Goal: Task Accomplishment & Management: Manage account settings

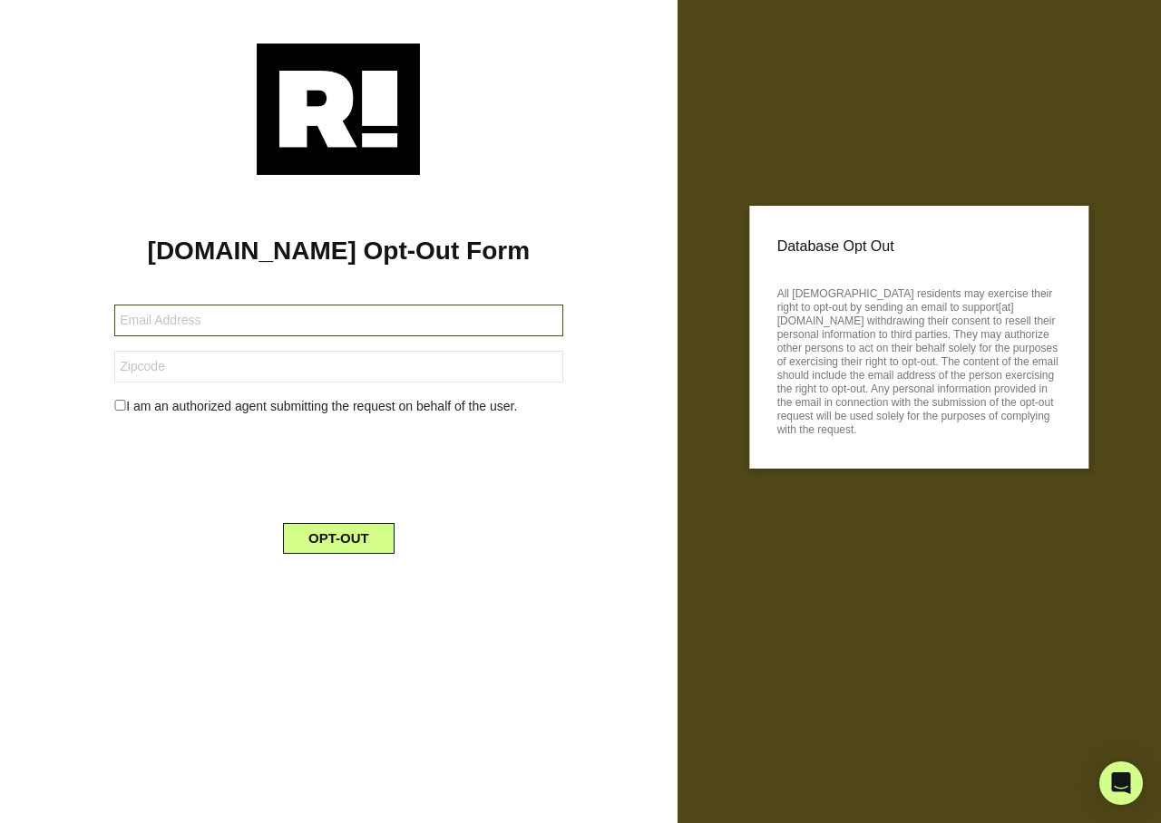
type input "[EMAIL_ADDRESS][DOMAIN_NAME]"
type input "32137"
type input "waycool61@hotmail.com"
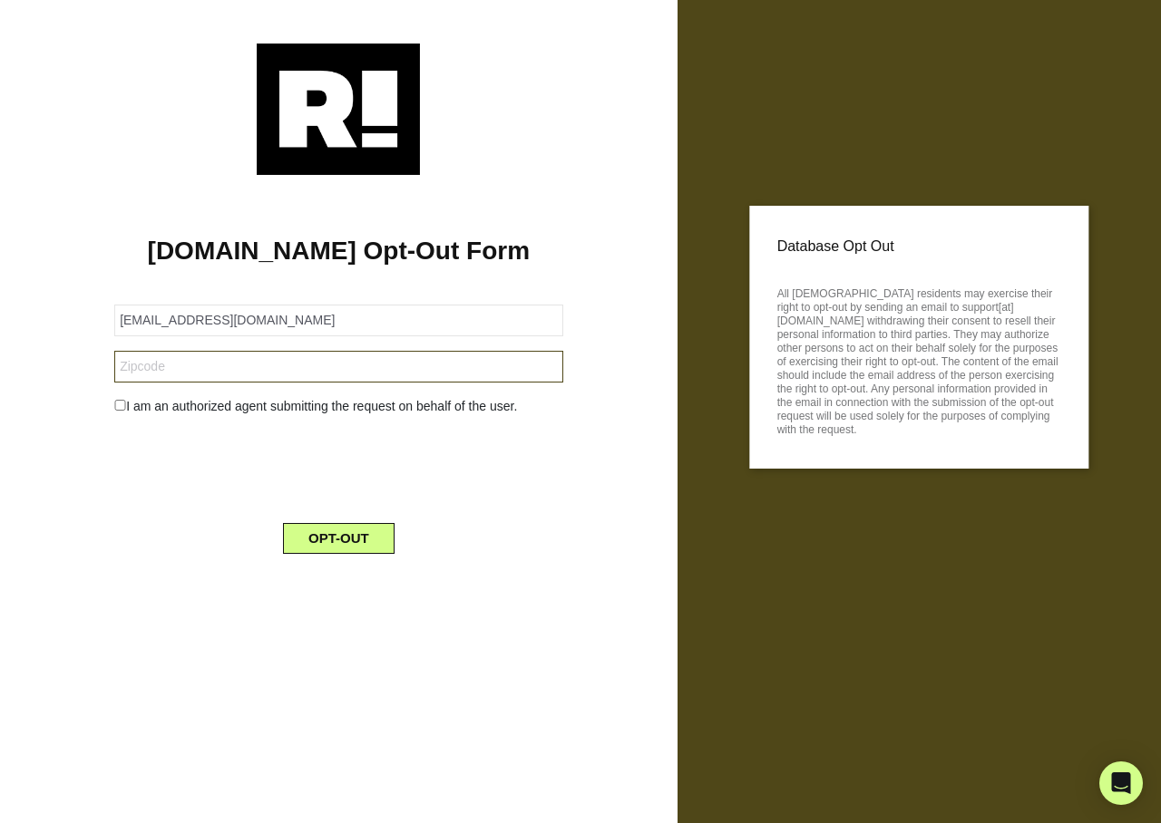
type input "46310"
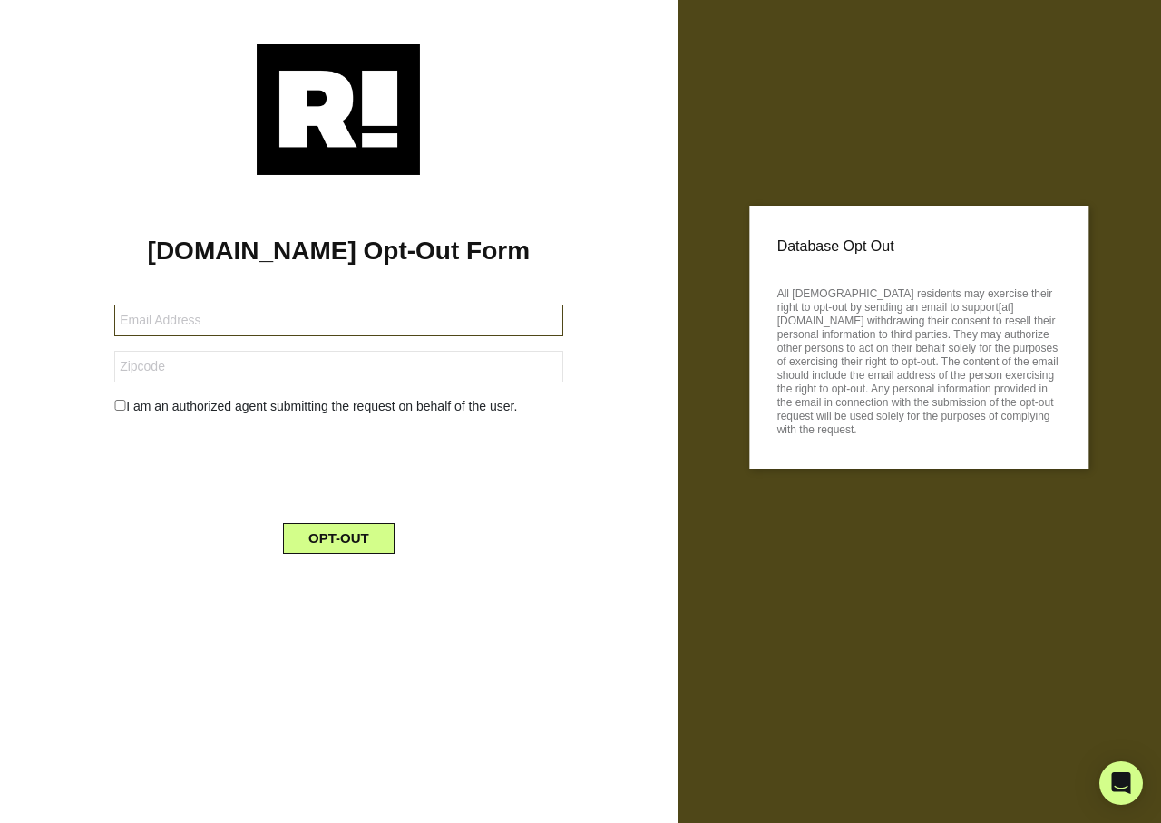
type input "[PERSON_NAME][EMAIL_ADDRESS][DOMAIN_NAME]"
type input "19947"
type input "bettyuycalderon@gmail.com"
type input "93510"
type input "[EMAIL_ADDRESS][DOMAIN_NAME]"
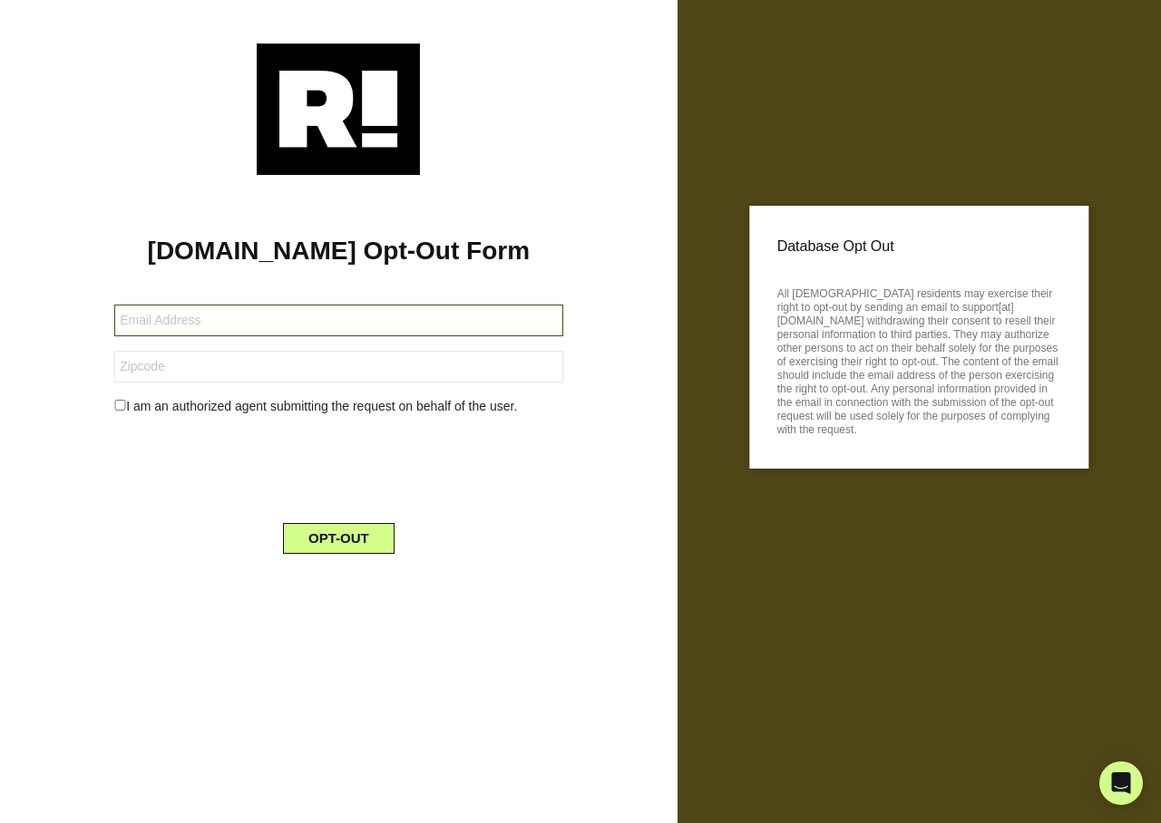
type input "63966"
type input "[EMAIL_ADDRESS][DOMAIN_NAME]"
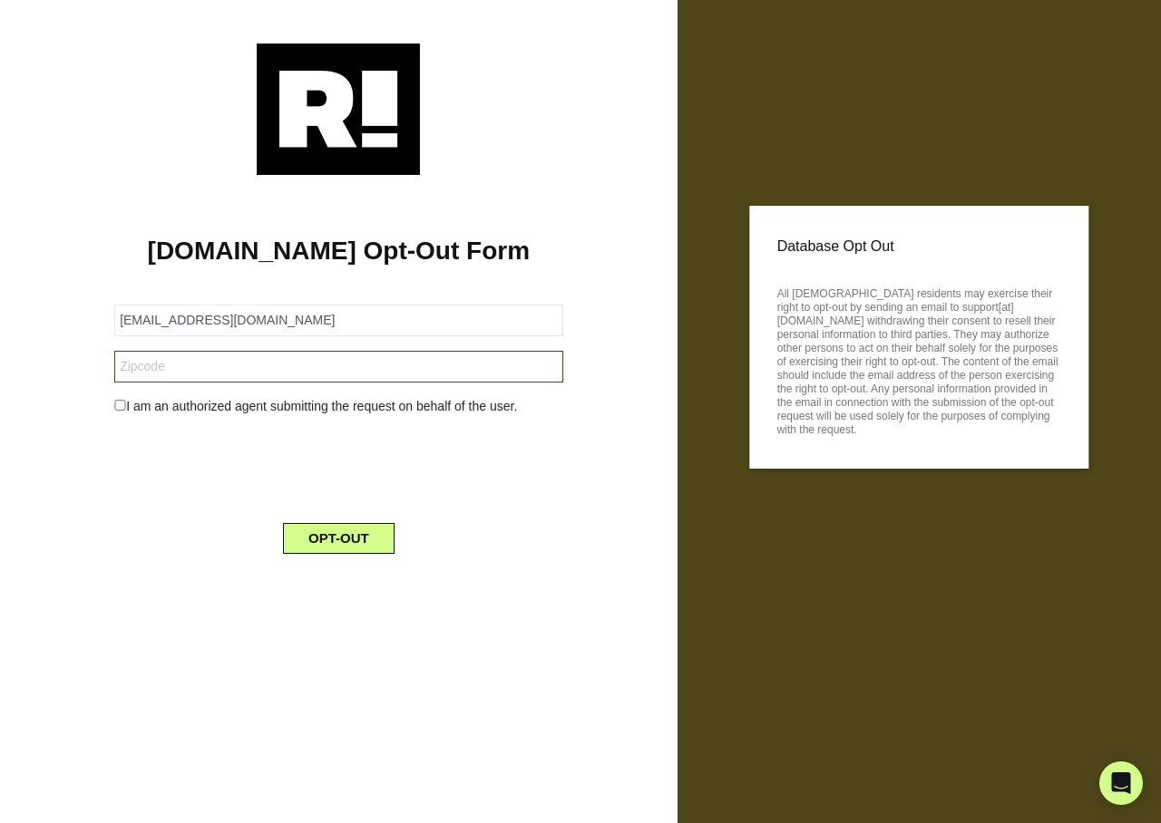
type input "80249"
